Goal: Book appointment/travel/reservation

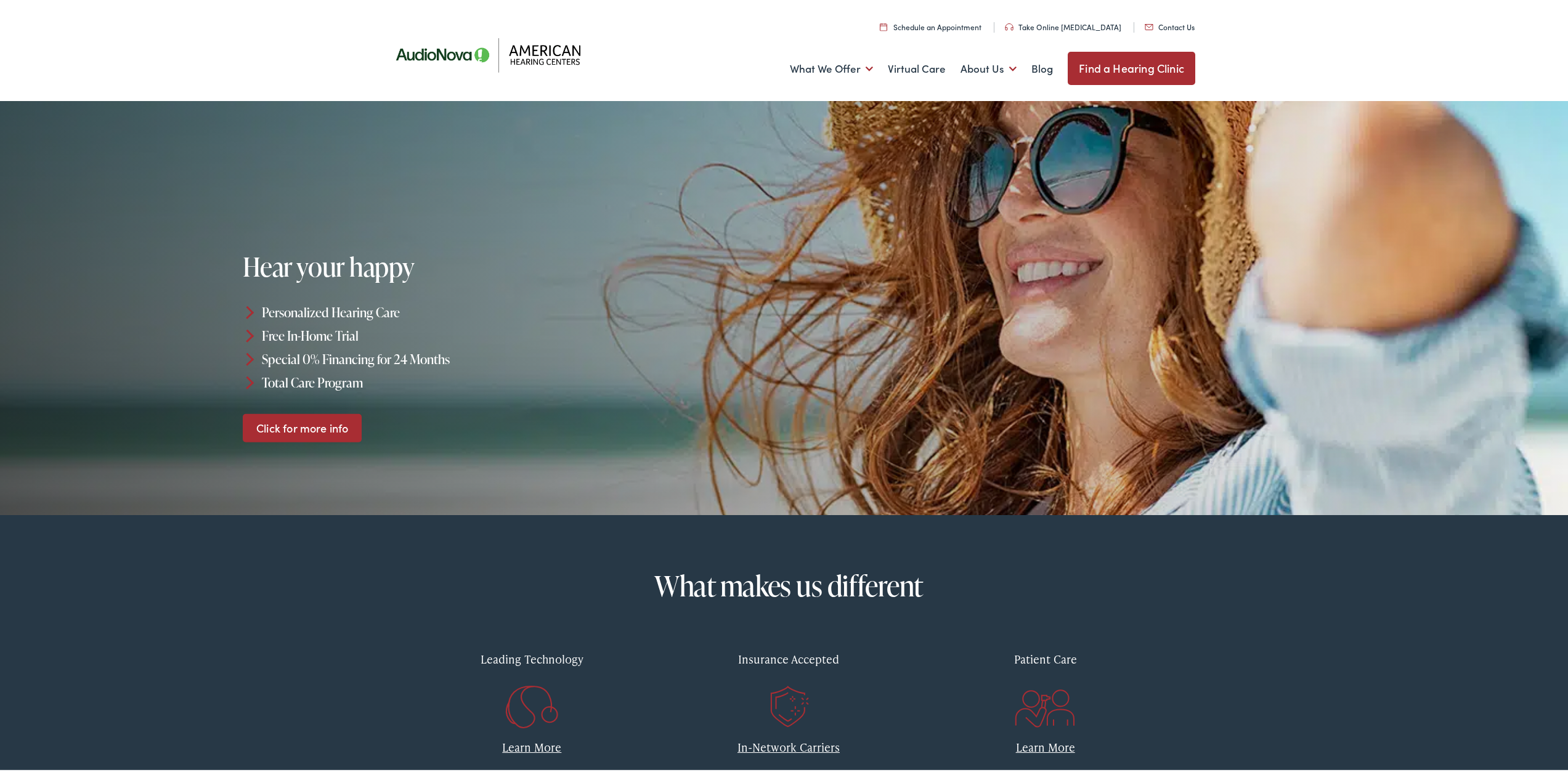
click at [1122, 63] on link "Find a Hearing Clinic" at bounding box center [1131, 66] width 128 height 34
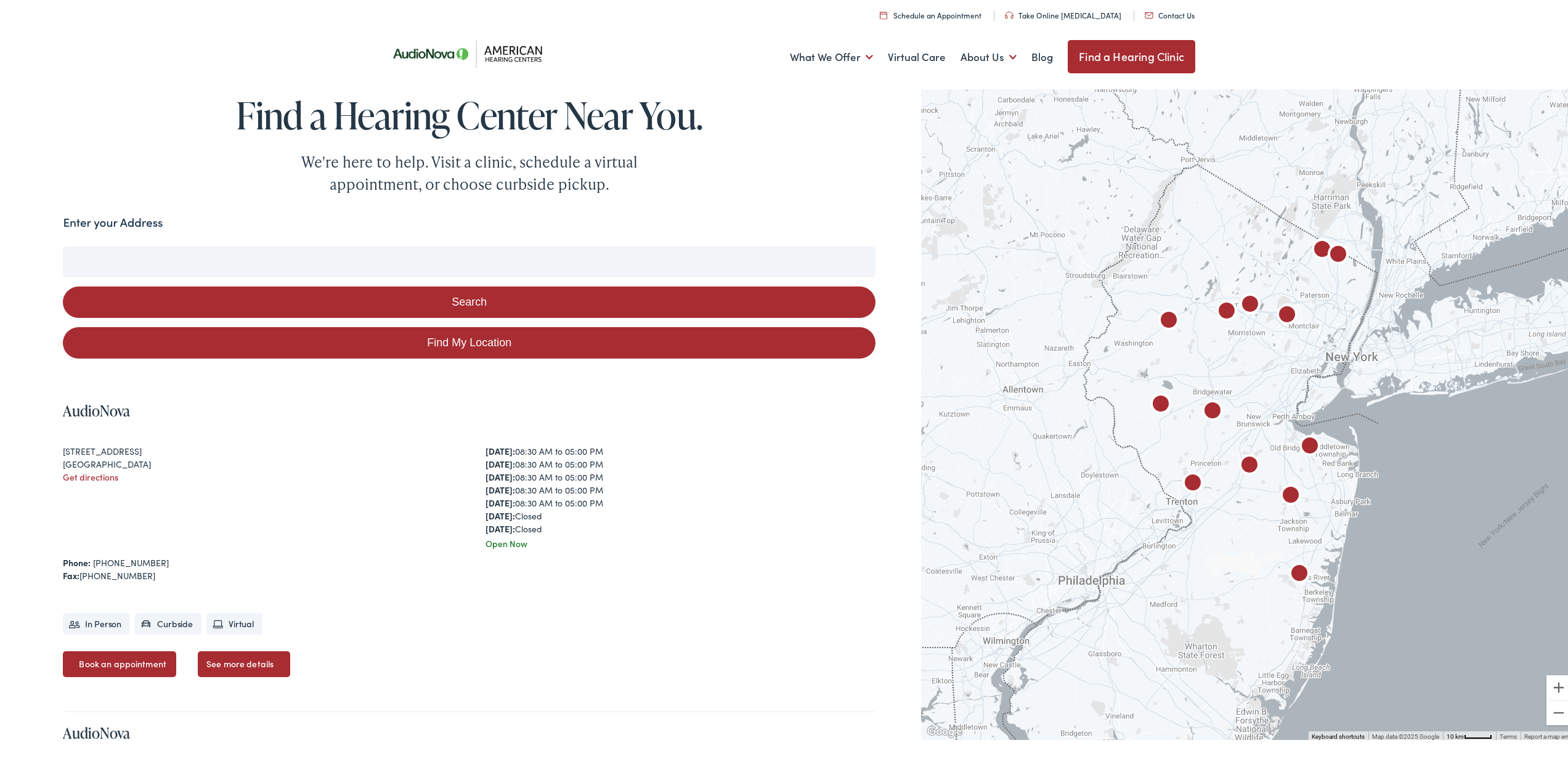
click at [934, 11] on link "Schedule an Appointment" at bounding box center [931, 12] width 102 height 11
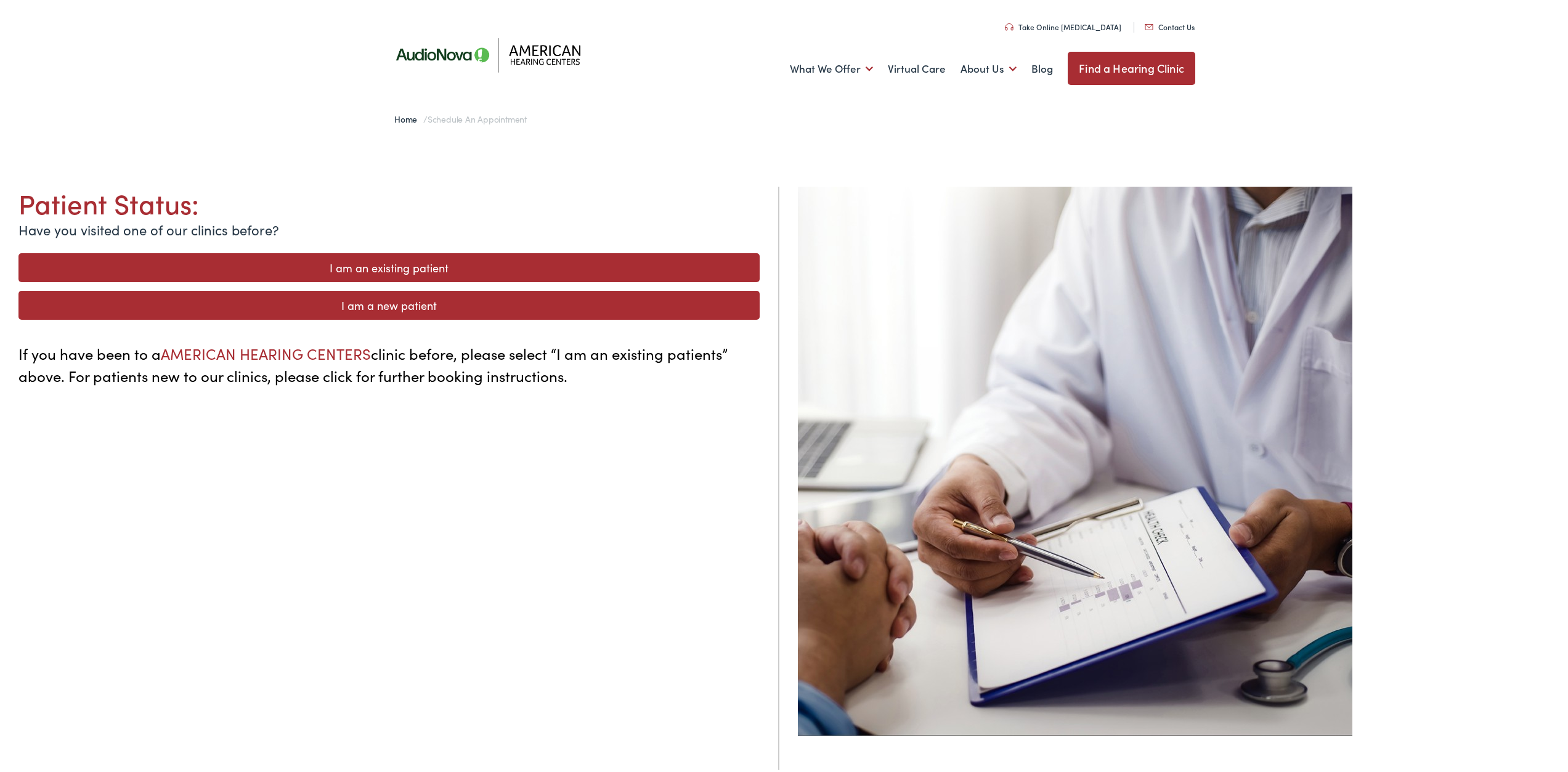
click at [369, 260] on link "I am an existing patient" at bounding box center [389, 265] width 741 height 29
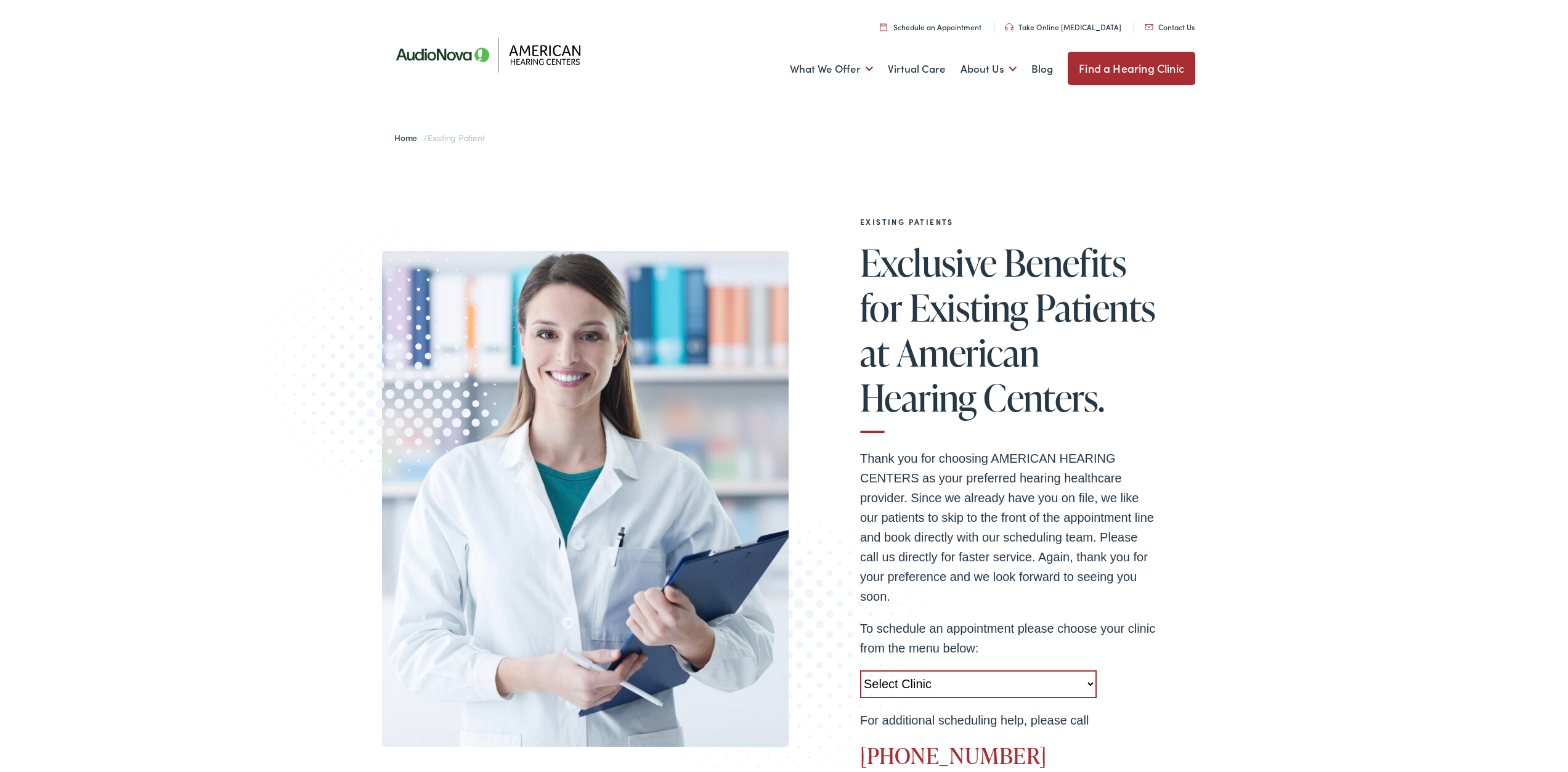
click at [1085, 683] on select "Select Clinic West Caldwell-NJ-American Hearing Centers 778 Bloomfield Avenue R…" at bounding box center [978, 682] width 237 height 28
select select "https://americanhearing.alpacaaudiology.com/locations/toms-river-nj/"
click at [860, 668] on select "Select Clinic West Caldwell-NJ-American Hearing Centers 778 Bloomfield Avenue R…" at bounding box center [978, 682] width 237 height 28
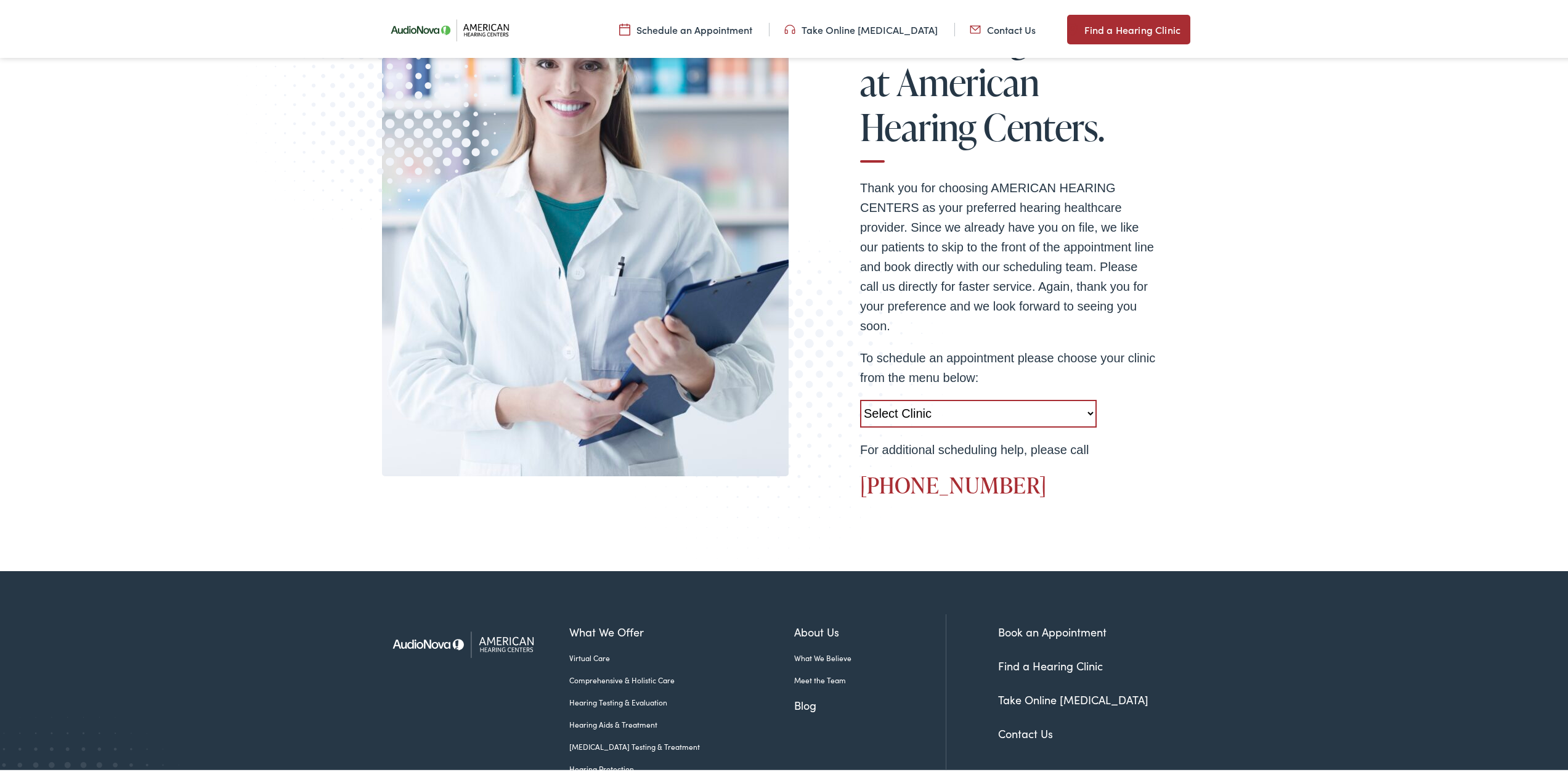
scroll to position [270, 0]
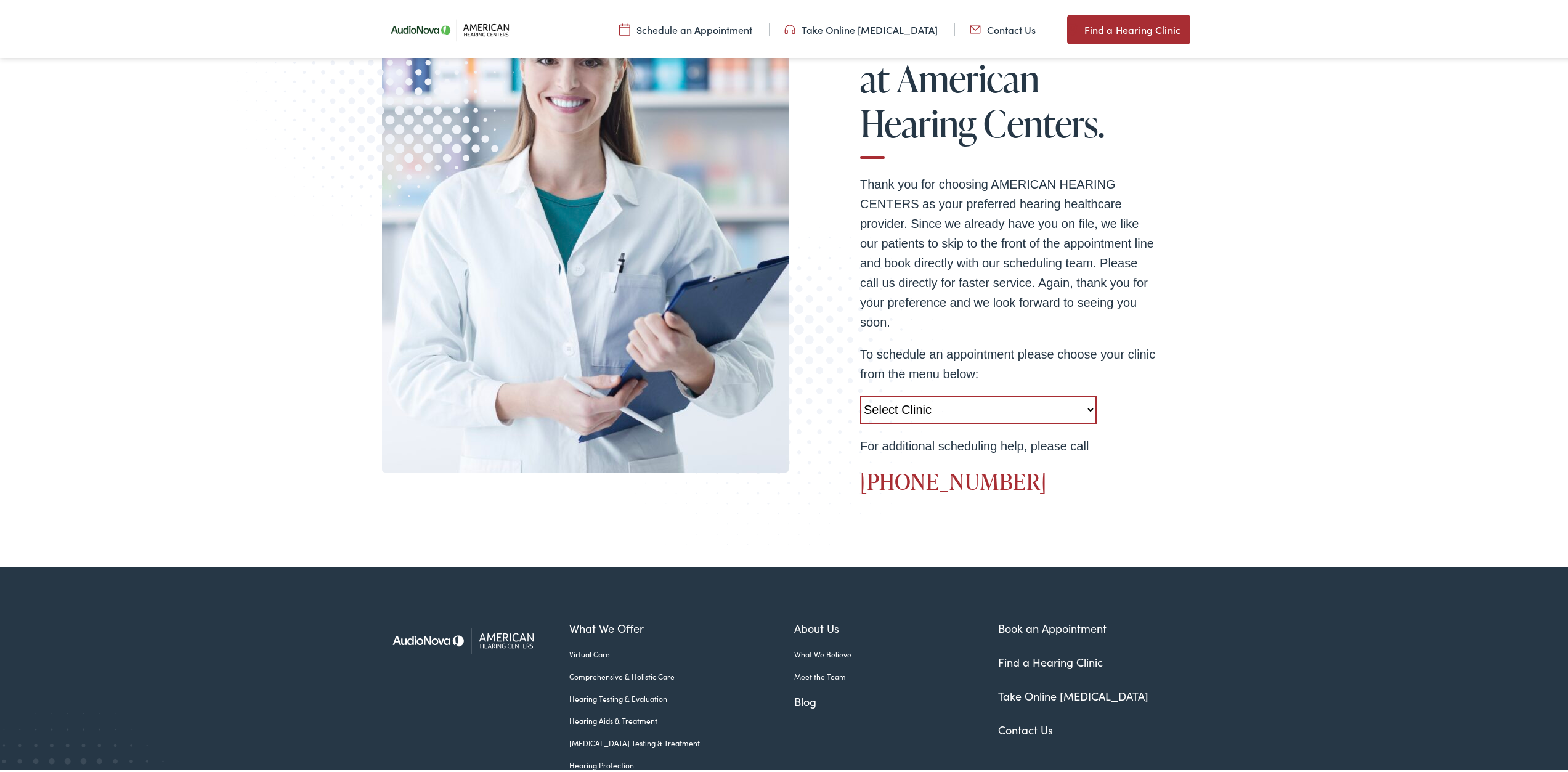
click at [1089, 402] on select "Select Clinic West Caldwell-NJ-American Hearing Centers 778 Bloomfield Avenue R…" at bounding box center [978, 408] width 237 height 28
click at [860, 394] on select "Select Clinic West Caldwell-NJ-American Hearing Centers 778 Bloomfield Avenue R…" at bounding box center [978, 408] width 237 height 28
click at [1085, 410] on select "Select Clinic West Caldwell-NJ-American Hearing Centers 778 Bloomfield Avenue R…" at bounding box center [978, 408] width 237 height 28
click at [860, 394] on select "Select Clinic West Caldwell-NJ-American Hearing Centers 778 Bloomfield Avenue R…" at bounding box center [978, 408] width 237 height 28
click at [1086, 406] on select "Select Clinic West Caldwell-NJ-American Hearing Centers 778 Bloomfield Avenue R…" at bounding box center [978, 408] width 237 height 28
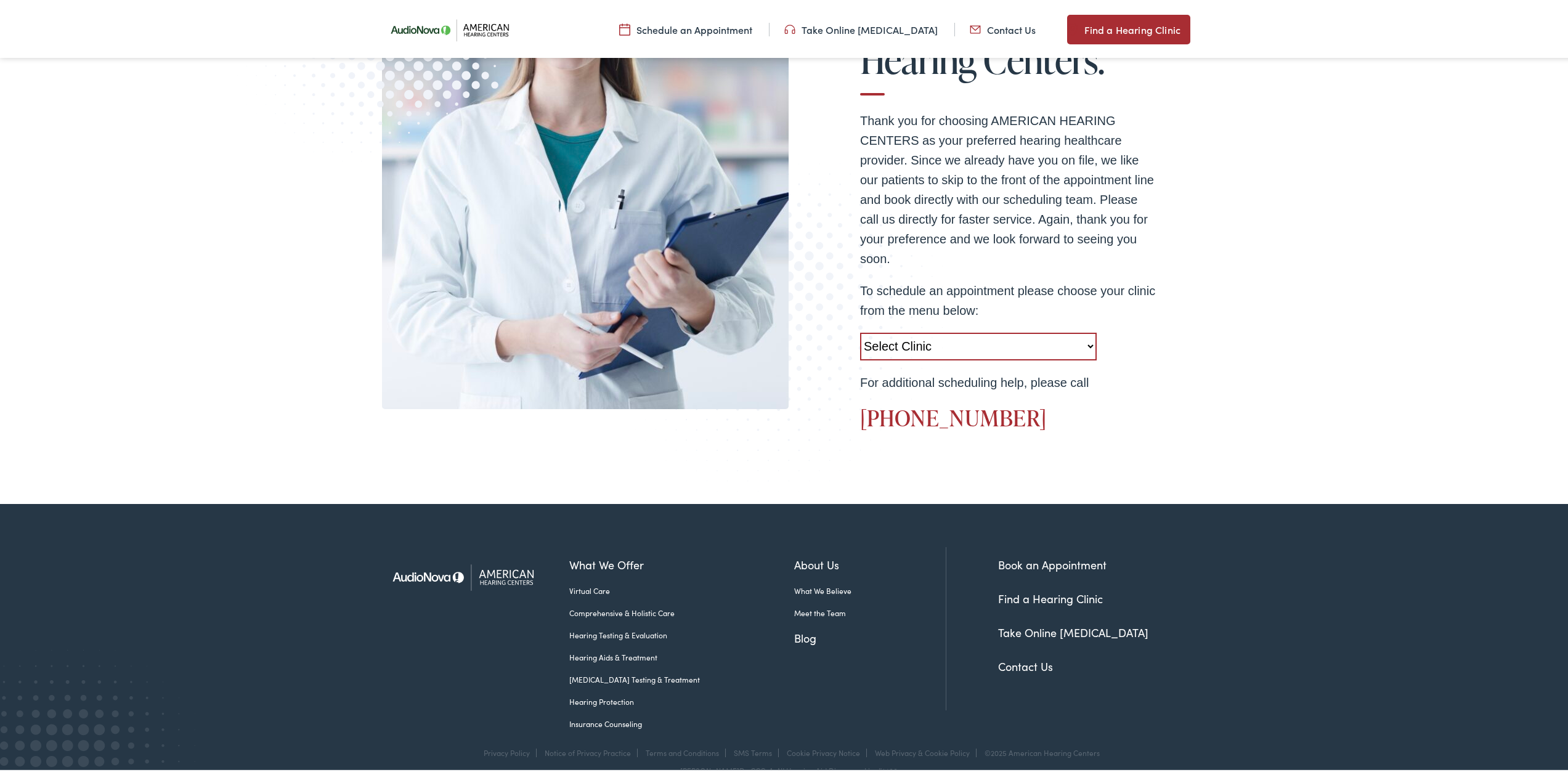
scroll to position [358, 0]
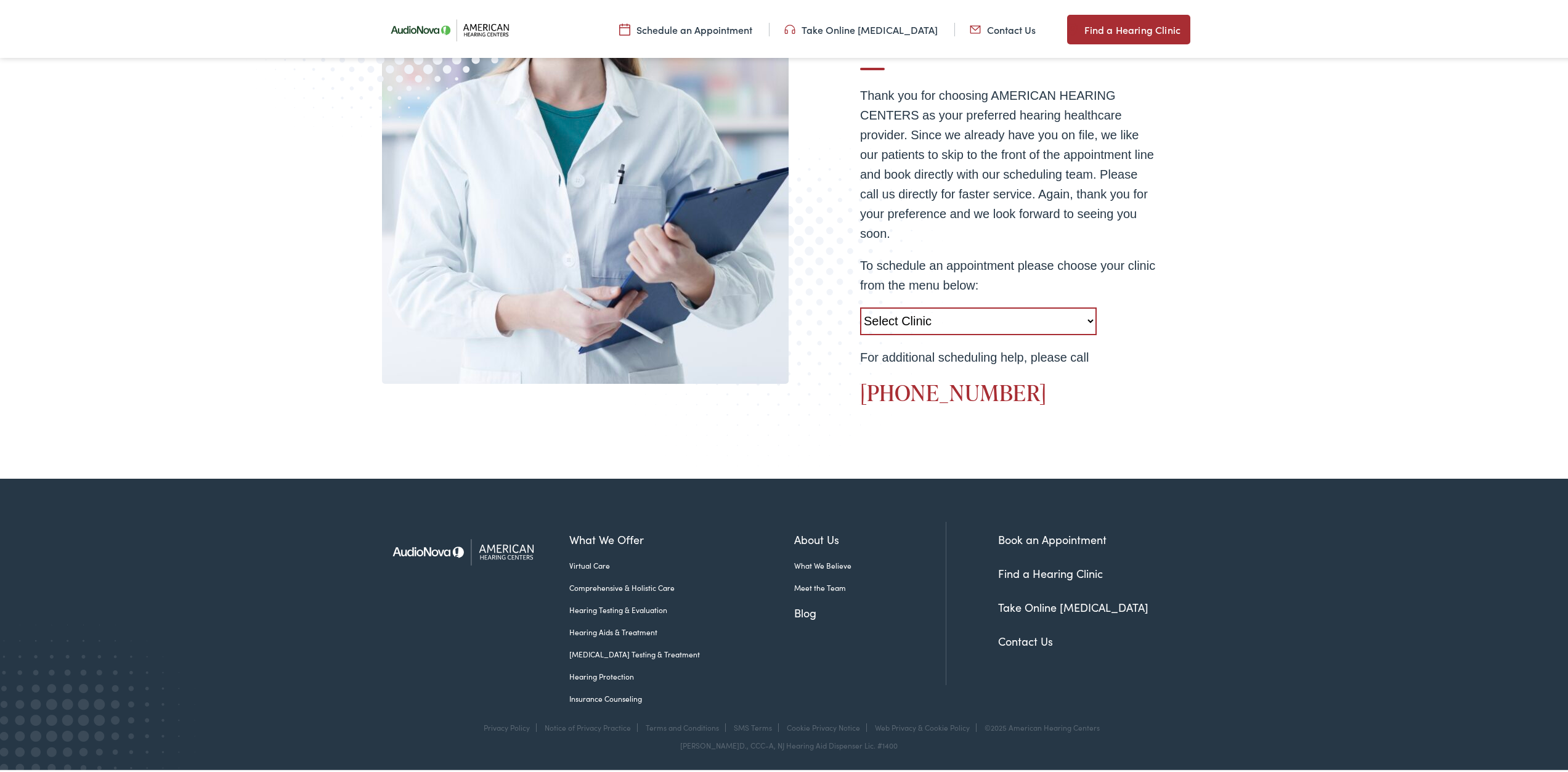
click at [1085, 320] on select "Select Clinic West Caldwell-NJ-American Hearing Centers 778 Bloomfield Avenue R…" at bounding box center [978, 319] width 237 height 28
select select "https://americanhearing.alpacaaudiology.com/locations/toms-river-nj/"
click at [860, 305] on select "Select Clinic West Caldwell-NJ-American Hearing Centers 778 Bloomfield Avenue R…" at bounding box center [978, 319] width 237 height 28
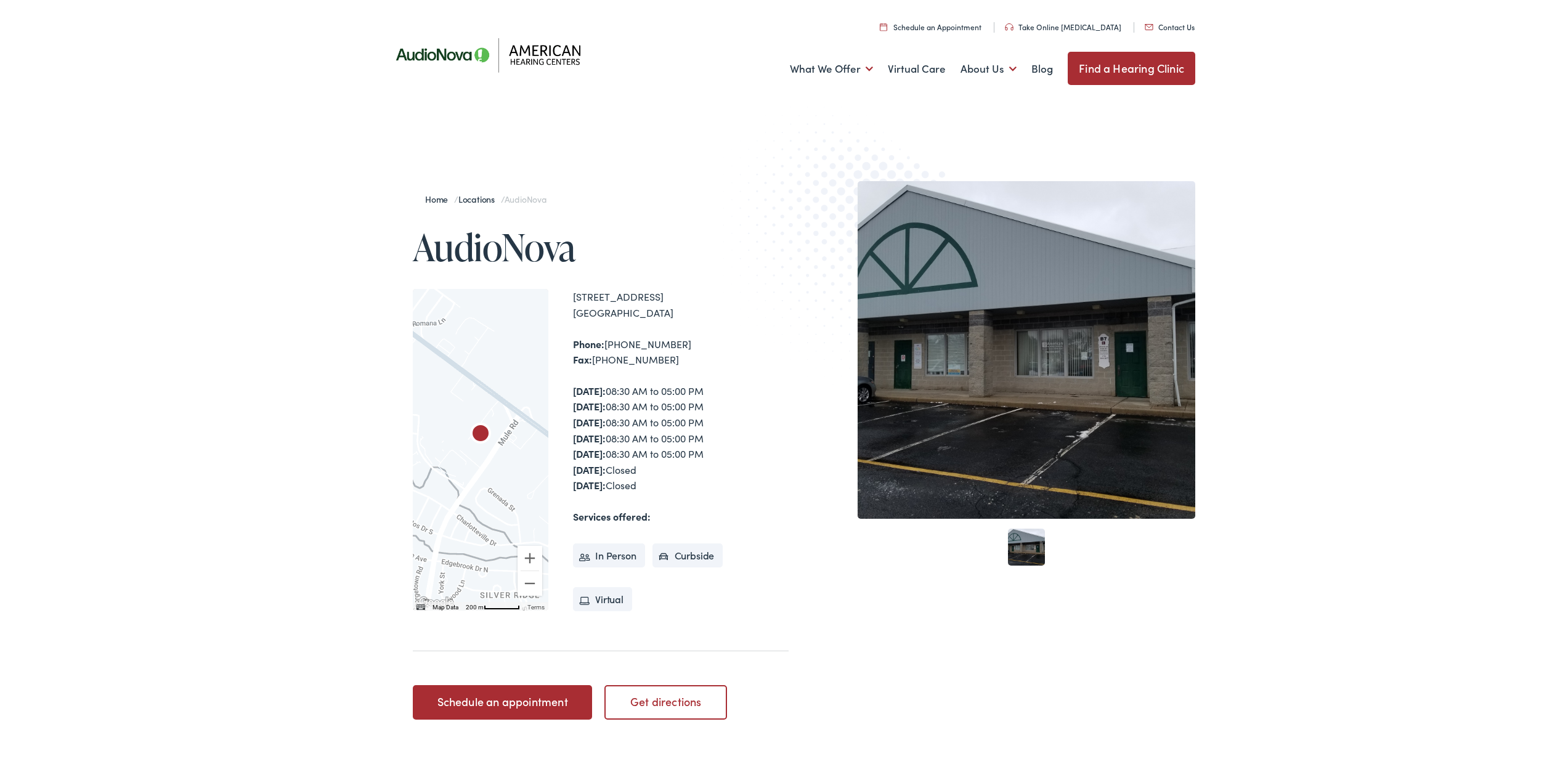
click at [1151, 57] on link "Find a Hearing Clinic" at bounding box center [1131, 66] width 128 height 34
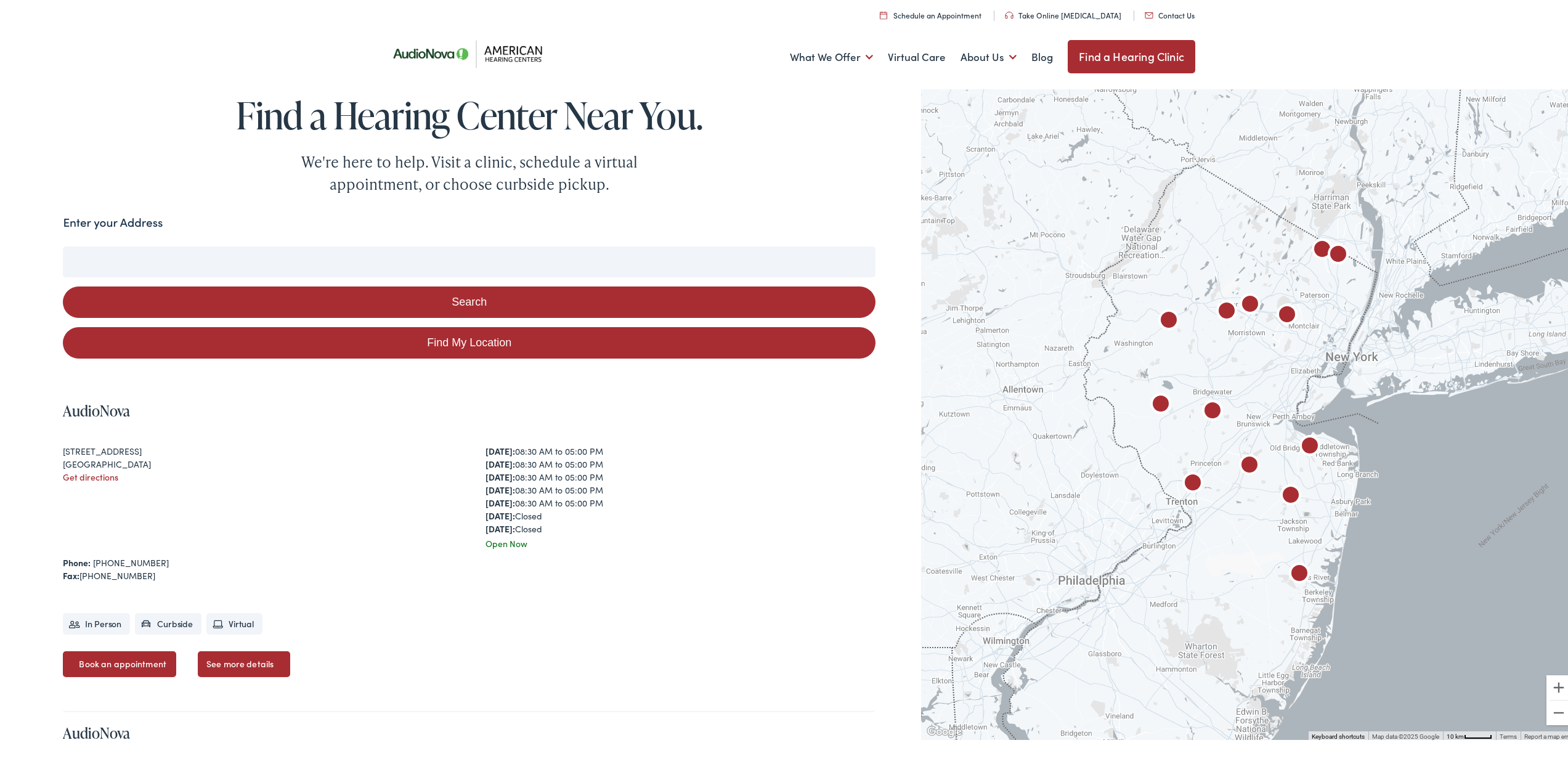
click at [611, 344] on link "Find My Location" at bounding box center [469, 340] width 813 height 31
type input "[GEOGRAPHIC_DATA], [US_STATE]"
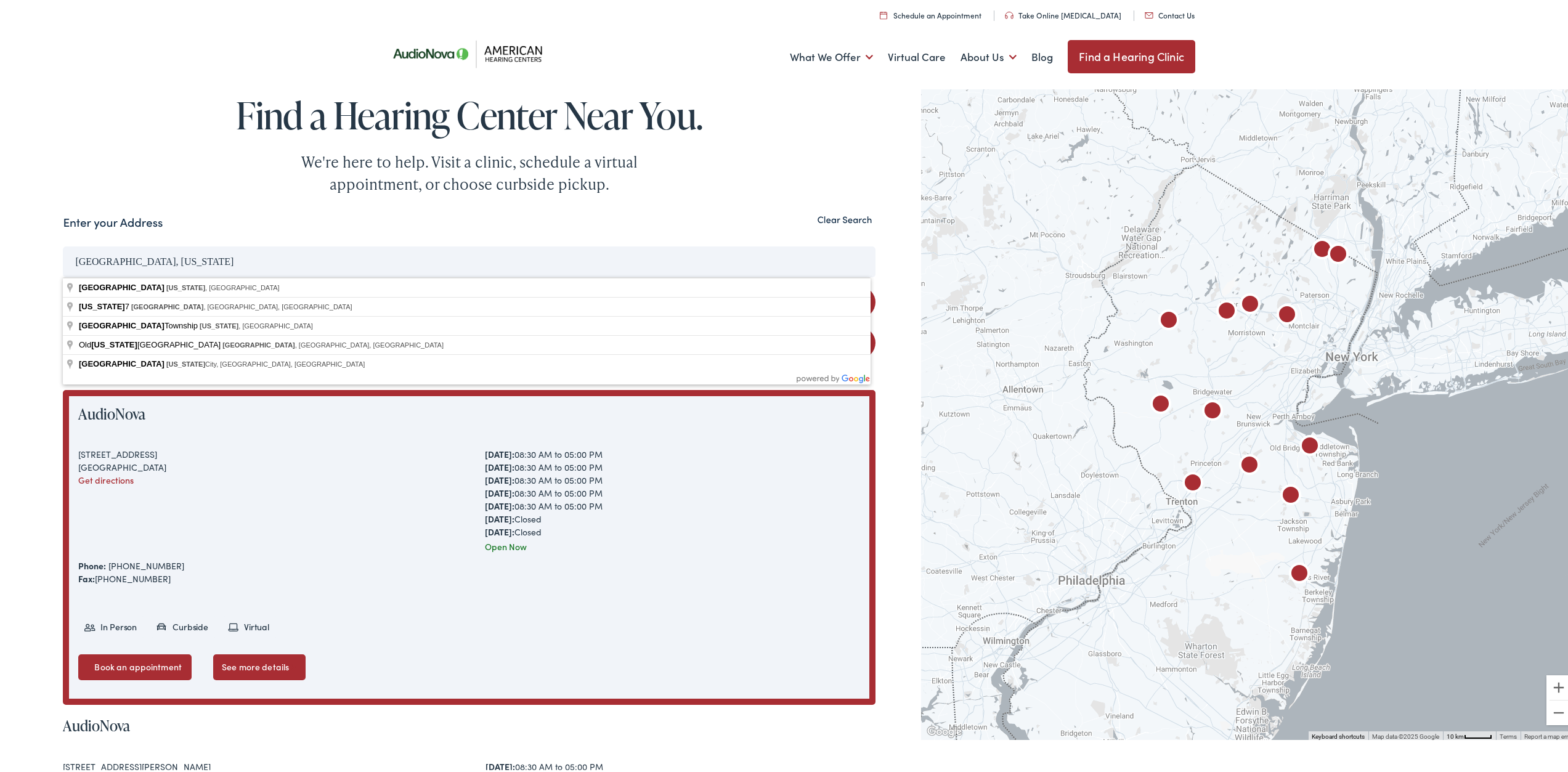
drag, startPoint x: 153, startPoint y: 261, endPoint x: 68, endPoint y: 261, distance: 85.0
click at [68, 261] on input "[GEOGRAPHIC_DATA], [US_STATE]" at bounding box center [469, 260] width 813 height 31
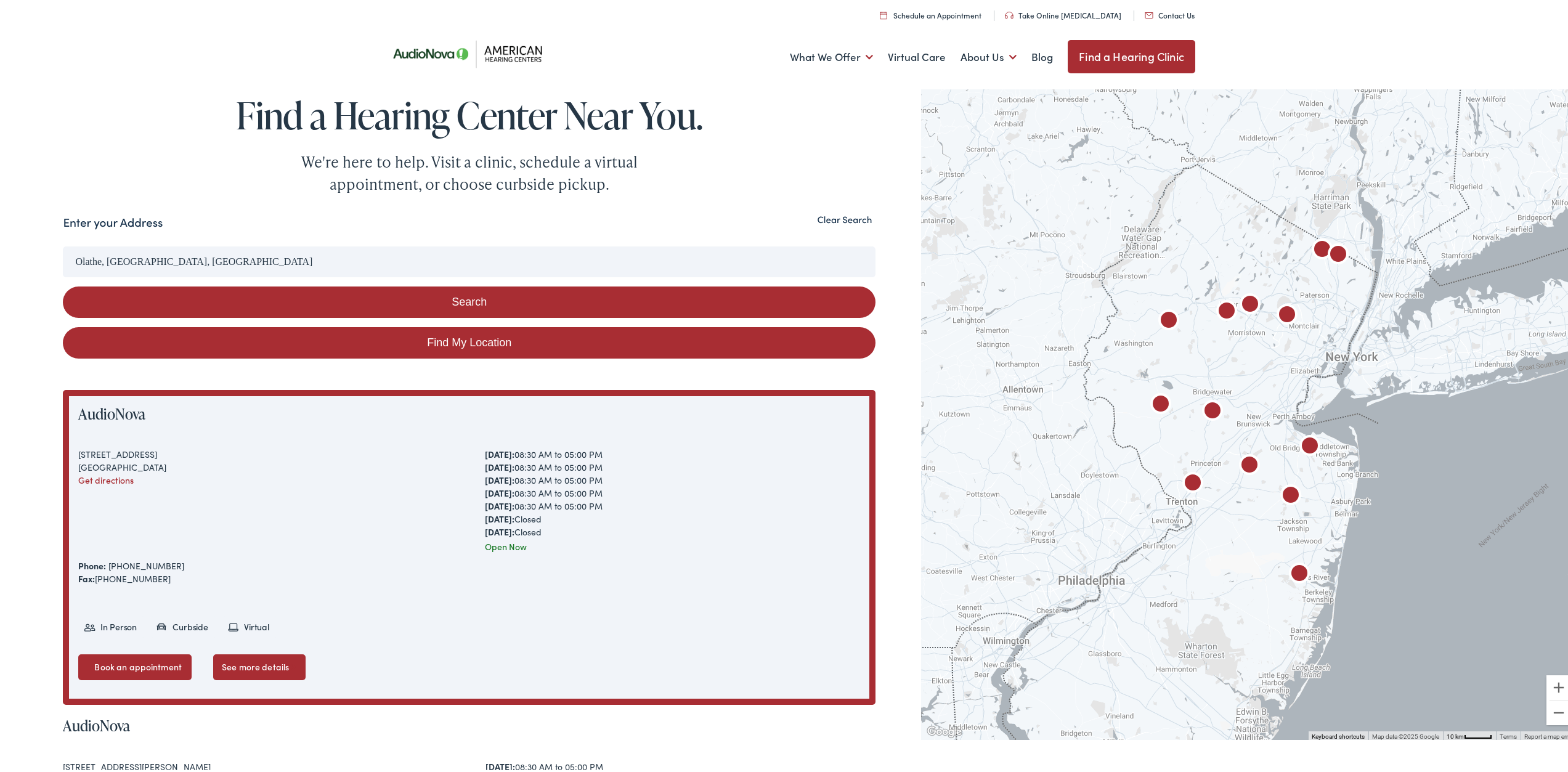
click at [462, 300] on button "Search" at bounding box center [469, 300] width 813 height 31
click at [464, 293] on button "Search" at bounding box center [469, 300] width 813 height 31
click at [478, 339] on link "Find My Location" at bounding box center [469, 340] width 813 height 31
type input "[GEOGRAPHIC_DATA], [US_STATE]"
click at [474, 334] on link "Find My Location" at bounding box center [469, 340] width 813 height 31
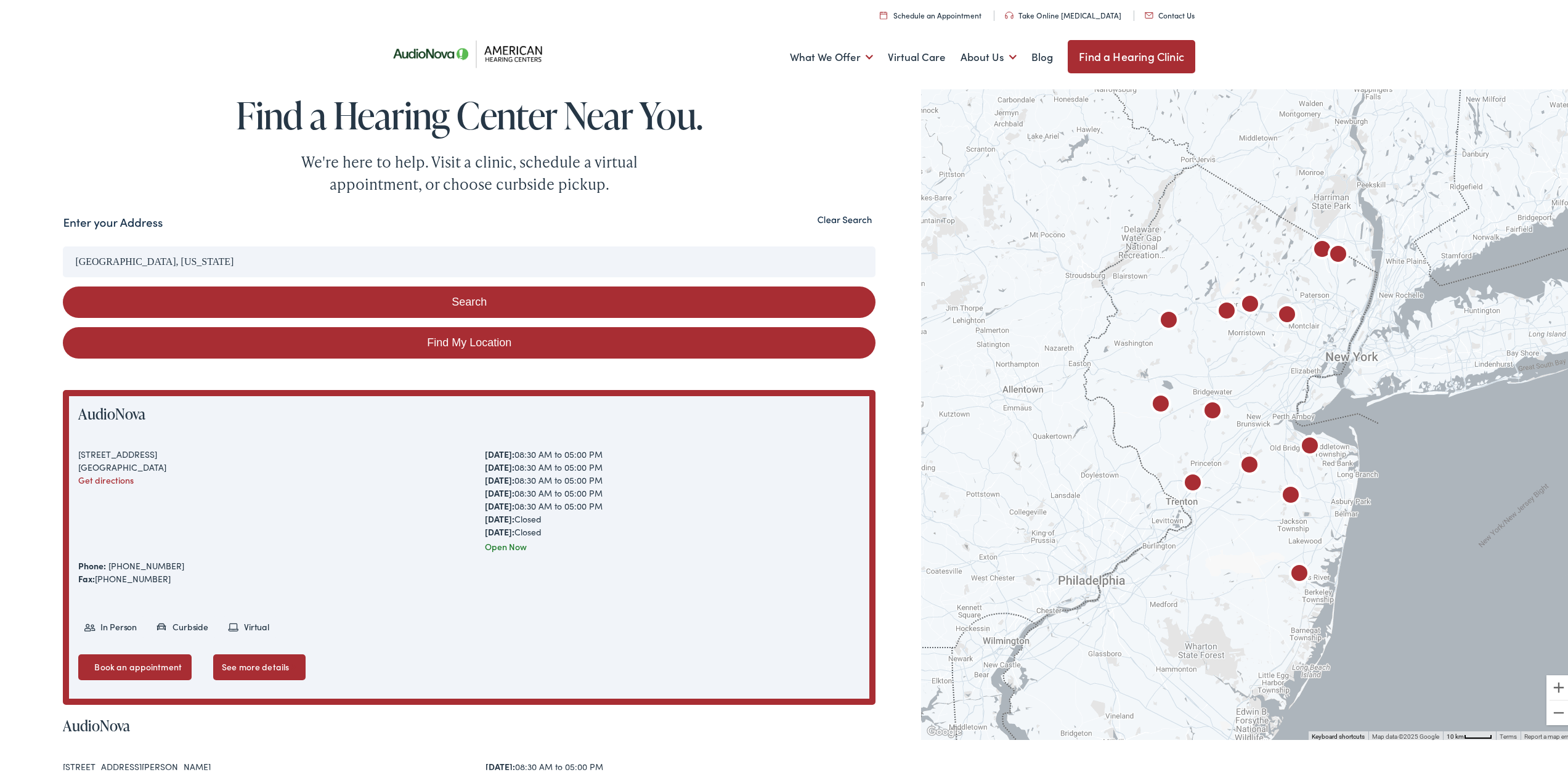
click at [465, 297] on button "Search" at bounding box center [469, 300] width 813 height 31
